Goal: Transaction & Acquisition: Purchase product/service

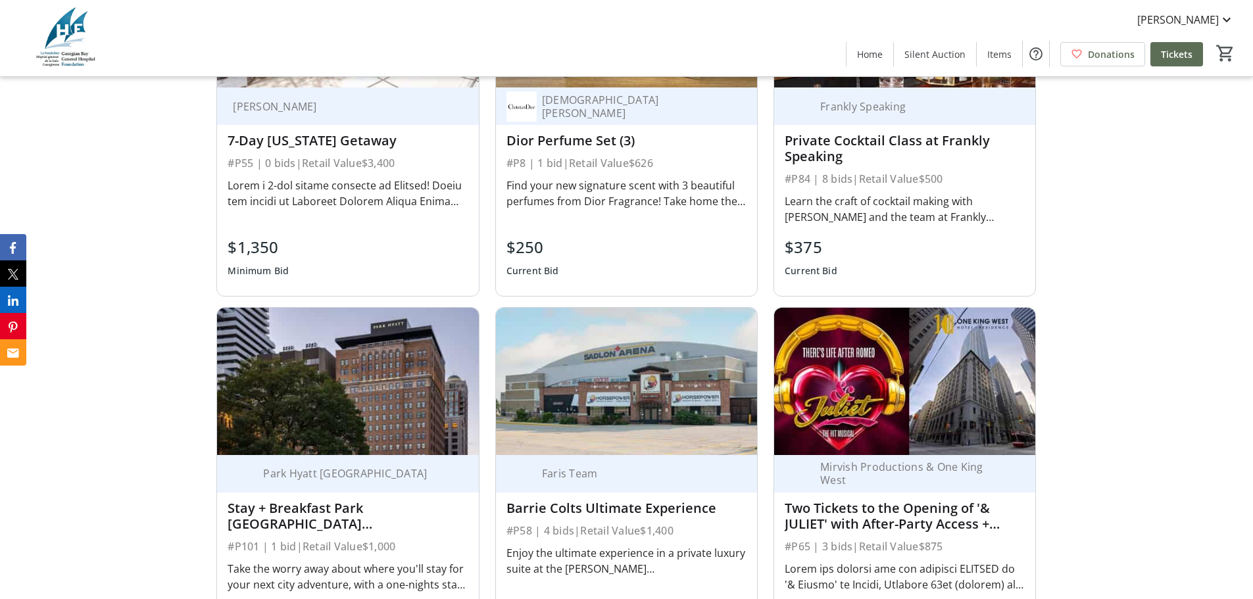
scroll to position [1513, 0]
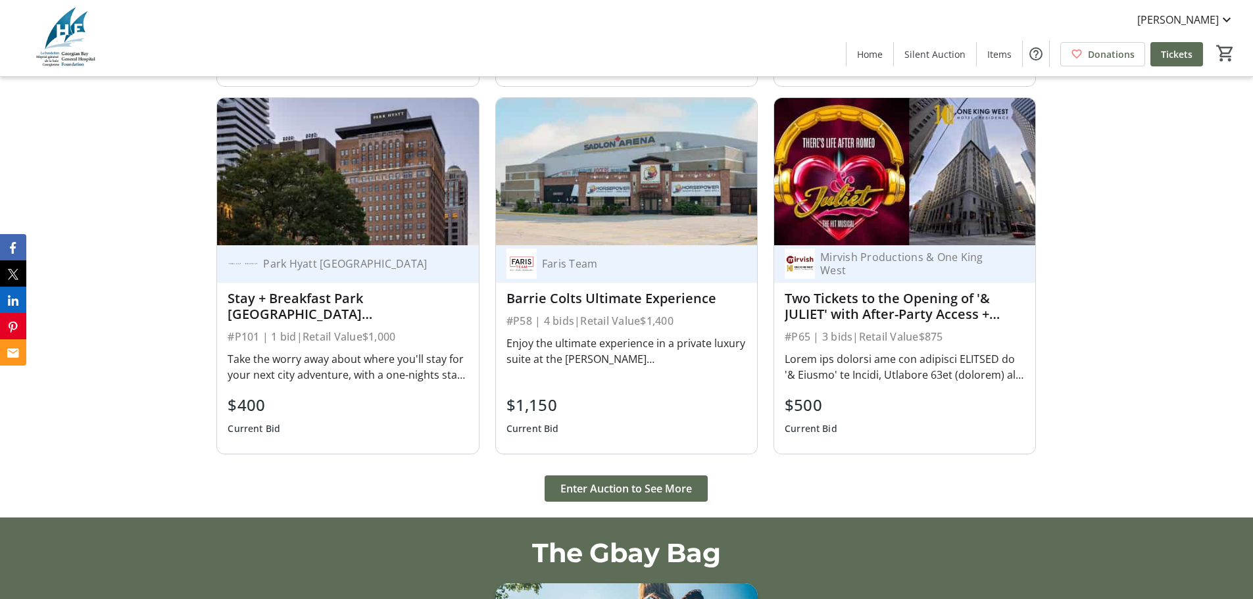
click at [633, 493] on span "Enter Auction to See More" at bounding box center [626, 489] width 132 height 16
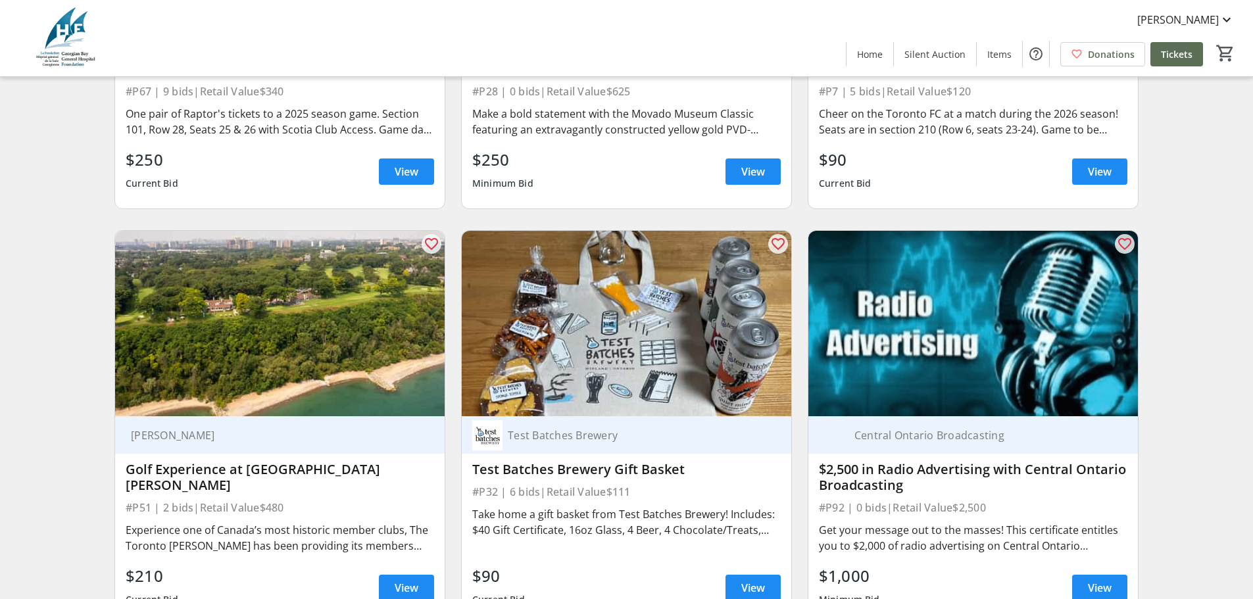
scroll to position [4636, 0]
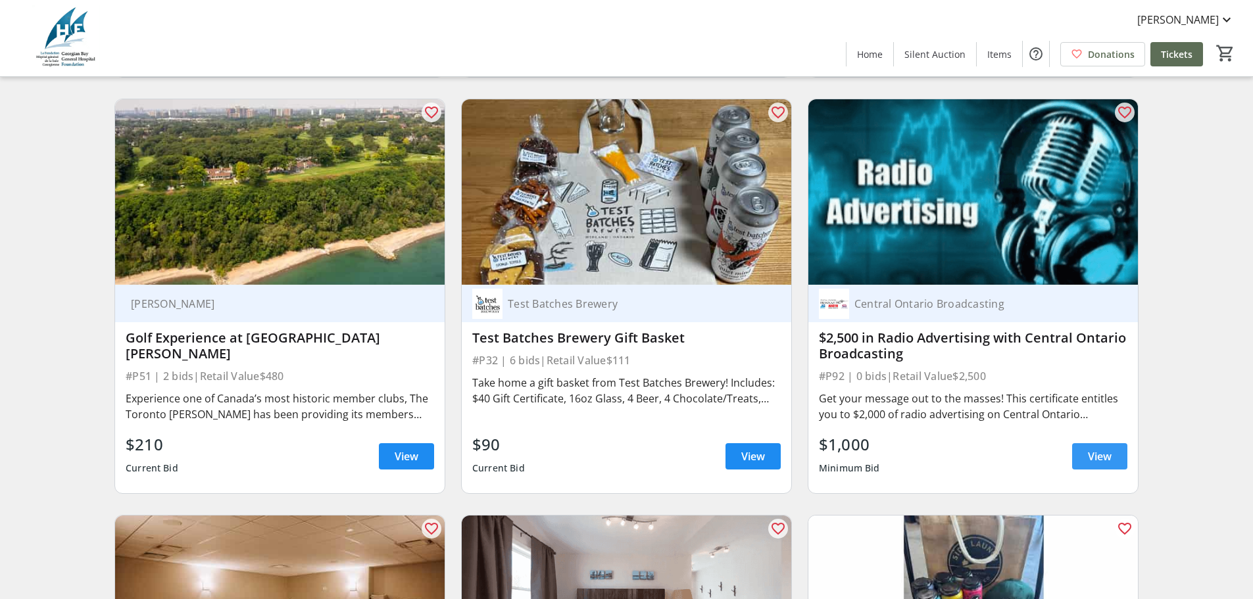
click at [1104, 449] on span "View" at bounding box center [1100, 457] width 24 height 16
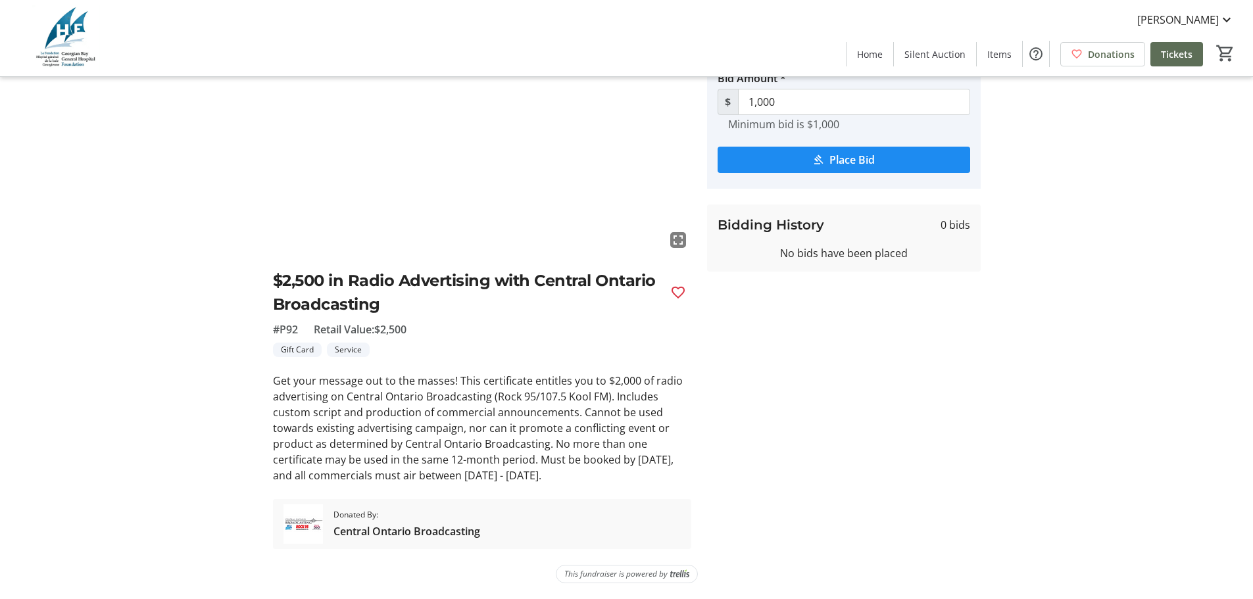
scroll to position [122, 0]
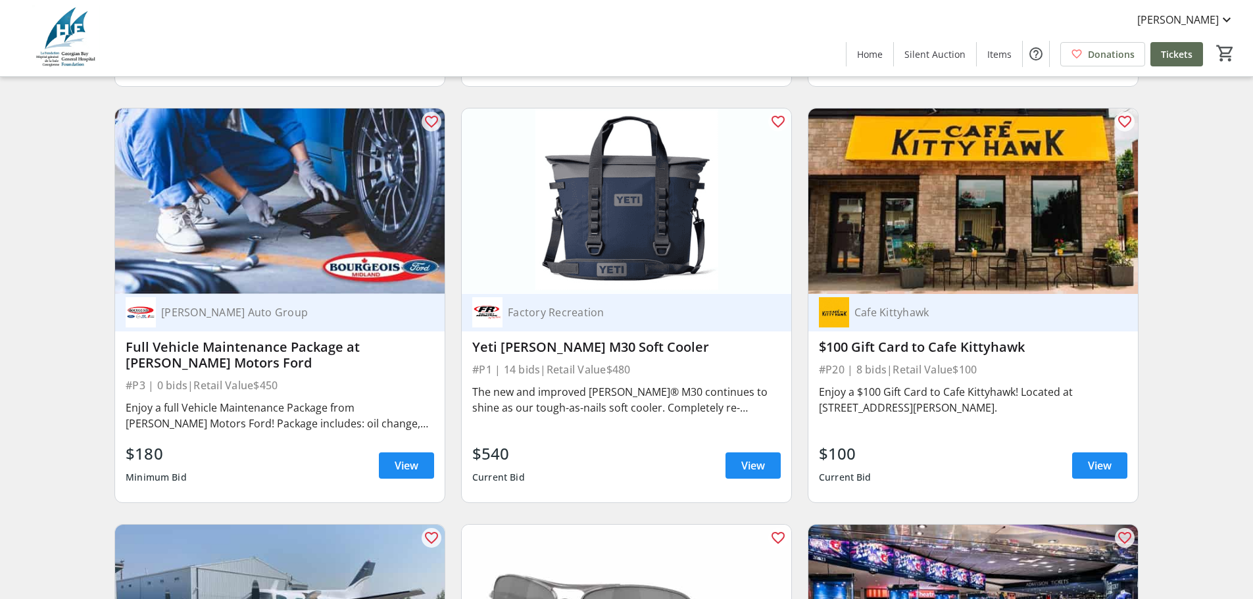
scroll to position [3386, 0]
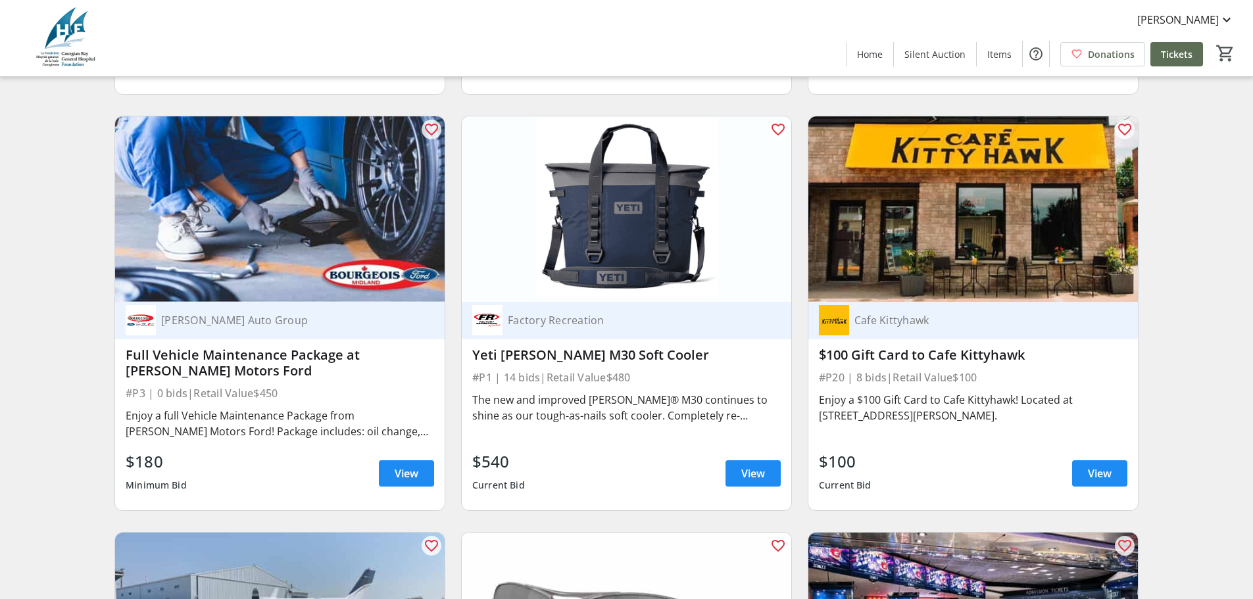
click at [754, 470] on span "View" at bounding box center [753, 474] width 24 height 16
